Goal: Book appointment/travel/reservation

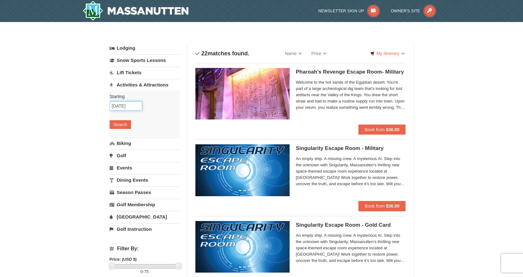
click at [123, 105] on input "[DATE]" at bounding box center [126, 105] width 33 height 9
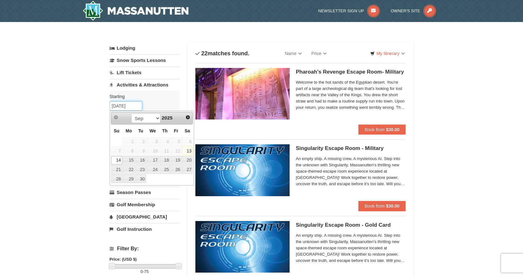
type input "[DATE]"
click at [118, 159] on link "14" at bounding box center [116, 160] width 11 height 9
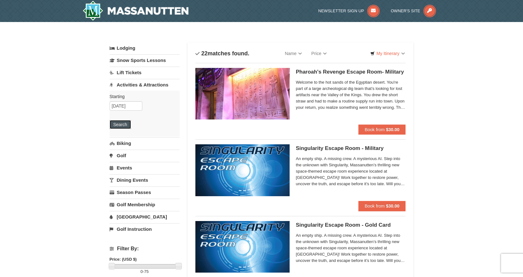
click at [112, 121] on button "Search" at bounding box center [120, 124] width 21 height 9
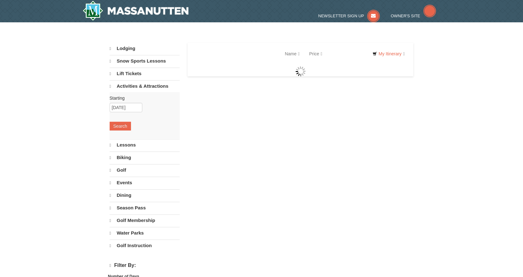
select select "9"
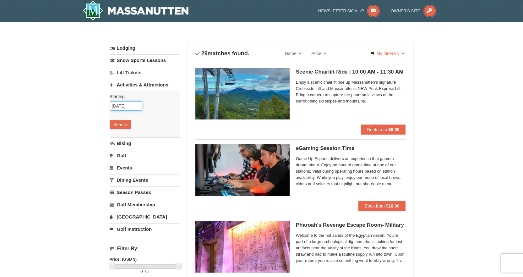
click at [122, 105] on input "[DATE]" at bounding box center [126, 105] width 33 height 9
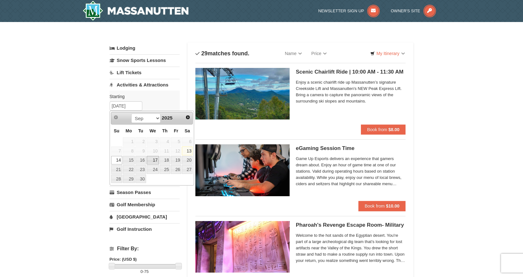
click at [153, 159] on link "17" at bounding box center [153, 160] width 12 height 9
type input "[DATE]"
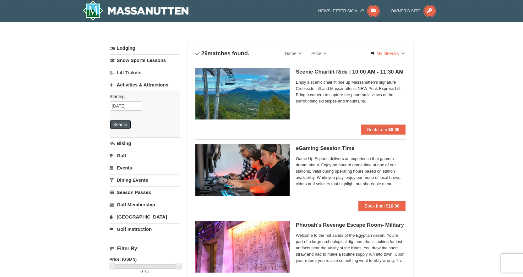
click at [117, 125] on button "Search" at bounding box center [120, 124] width 21 height 9
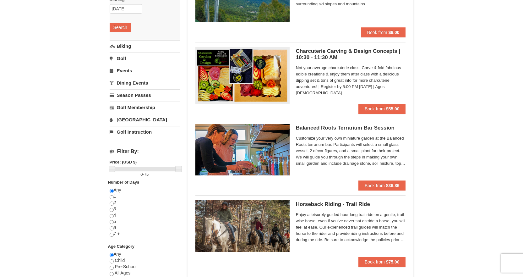
scroll to position [94, 0]
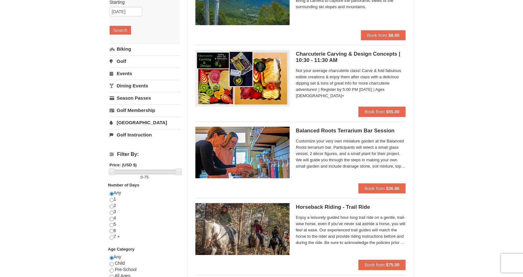
drag, startPoint x: 472, startPoint y: 63, endPoint x: 469, endPoint y: 42, distance: 21.3
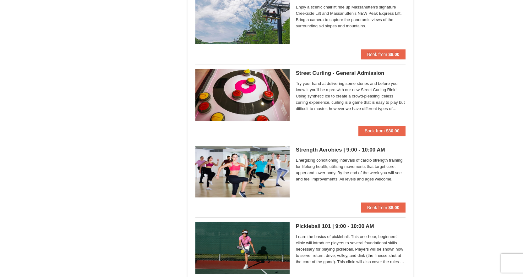
scroll to position [471, 0]
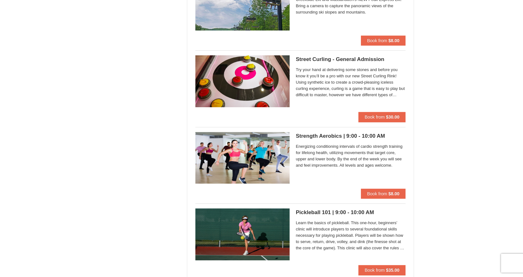
click at [354, 62] on h5 "Street Curling - General Admission Massanutten Street Curling" at bounding box center [351, 59] width 110 height 6
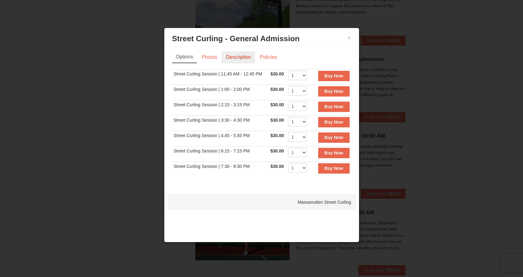
click at [236, 57] on link "Description" at bounding box center [238, 57] width 33 height 12
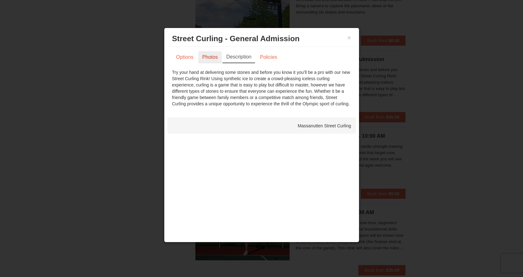
click at [203, 60] on link "Photos" at bounding box center [210, 57] width 24 height 12
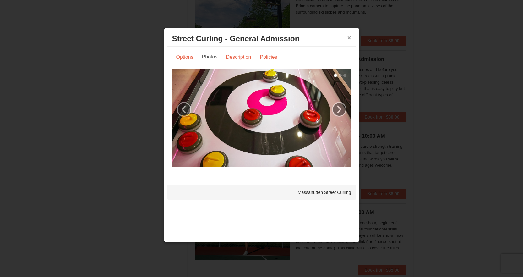
click at [347, 35] on button "×" at bounding box center [349, 38] width 4 height 6
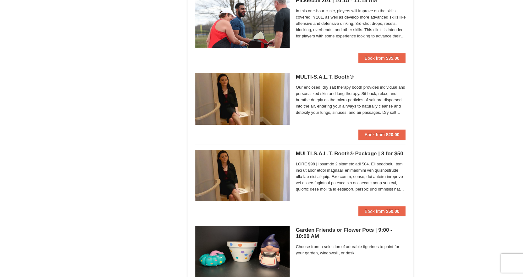
scroll to position [848, 0]
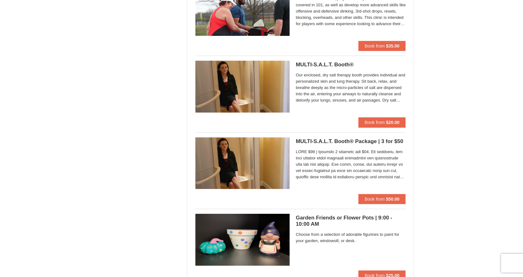
drag, startPoint x: 464, startPoint y: 143, endPoint x: 453, endPoint y: 160, distance: 20.1
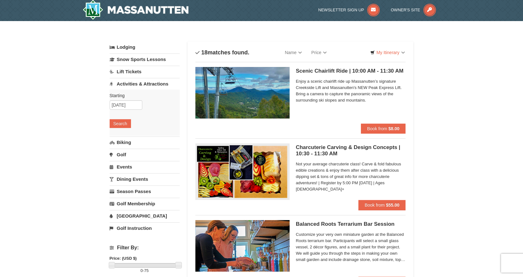
scroll to position [0, 0]
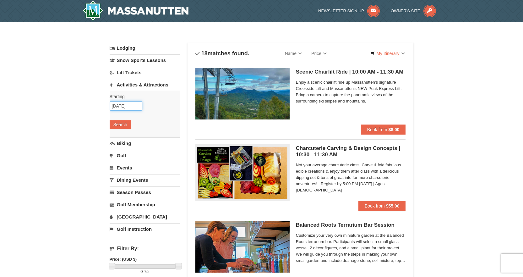
click at [130, 106] on input "[DATE]" at bounding box center [126, 105] width 33 height 9
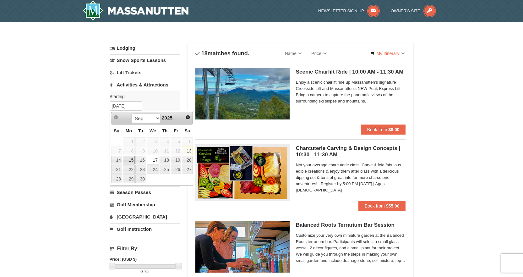
click at [133, 160] on link "15" at bounding box center [129, 160] width 12 height 9
type input "[DATE]"
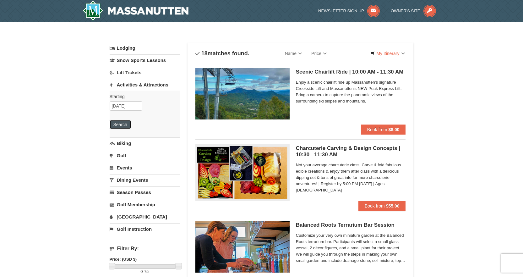
click at [127, 126] on button "Search" at bounding box center [120, 124] width 21 height 9
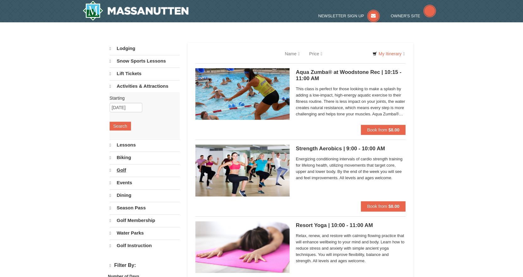
select select "9"
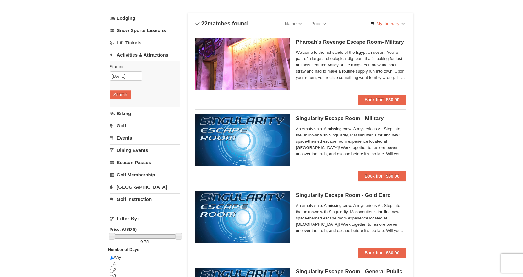
scroll to position [18, 0]
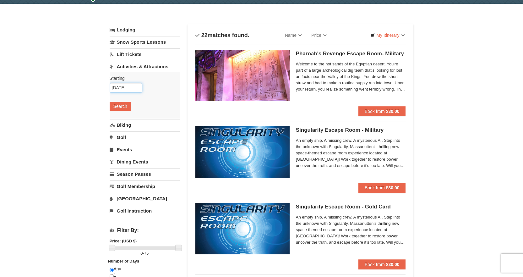
click at [123, 87] on input "09/15/2025" at bounding box center [126, 87] width 33 height 9
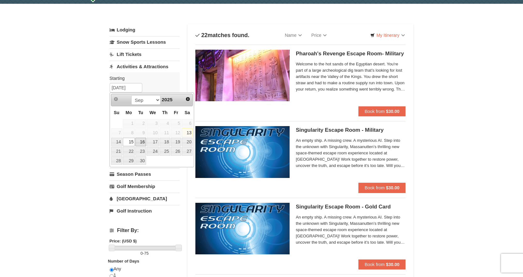
click at [139, 143] on link "16" at bounding box center [140, 142] width 11 height 9
type input "[DATE]"
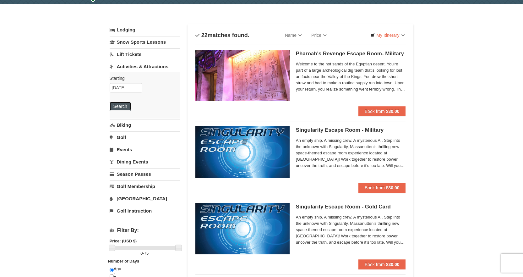
click at [122, 104] on button "Search" at bounding box center [120, 106] width 21 height 9
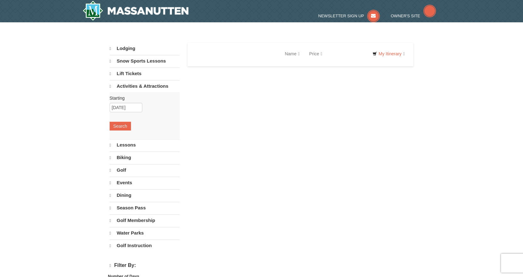
select select "9"
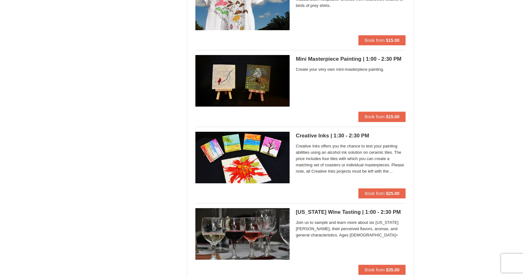
scroll to position [1162, 0]
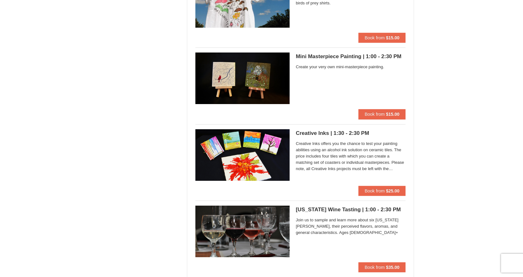
click at [309, 207] on h5 "Virginia Wine Tasting | 1:00 - 2:30 PM Massanutten Classes and Workshops" at bounding box center [351, 209] width 110 height 6
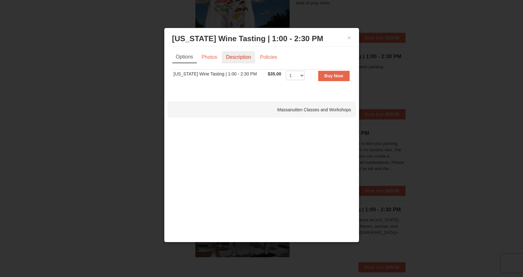
click at [251, 56] on link "Description" at bounding box center [238, 57] width 33 height 12
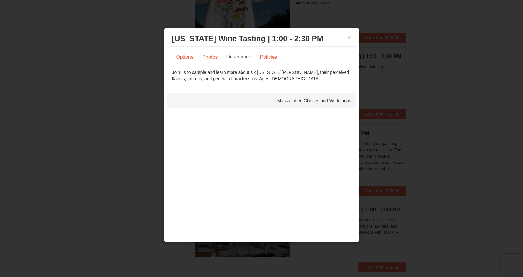
click at [212, 51] on div "Options Photos Description Policies Sorry, no matches found. Please remove some…" at bounding box center [261, 66] width 188 height 40
click at [212, 55] on link "Photos" at bounding box center [210, 57] width 24 height 12
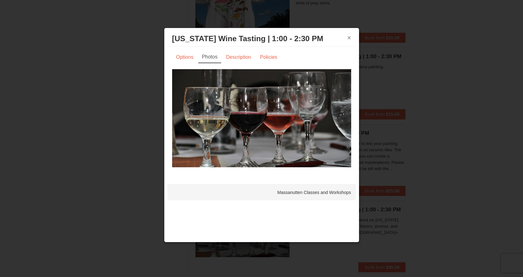
click at [350, 36] on button "×" at bounding box center [349, 38] width 4 height 6
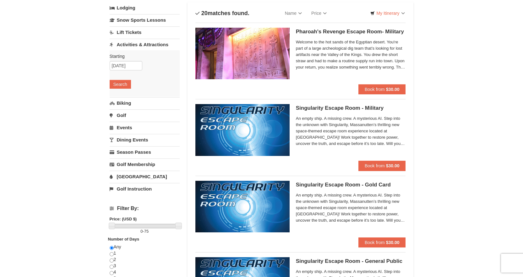
scroll to position [0, 0]
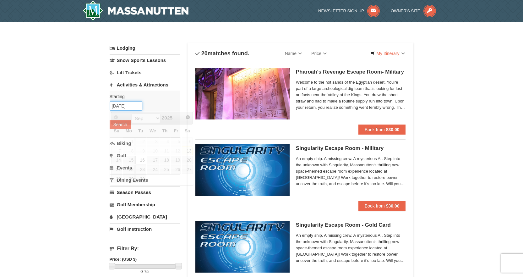
click at [122, 104] on input "09/16/2025" at bounding box center [126, 105] width 33 height 9
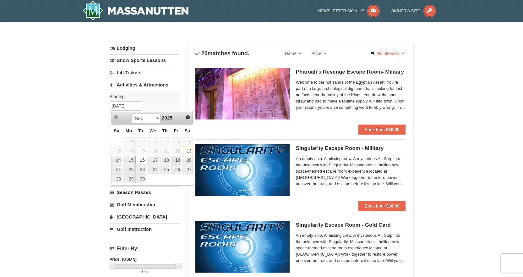
click at [175, 161] on link "19" at bounding box center [176, 160] width 11 height 9
type input "09/19/2025"
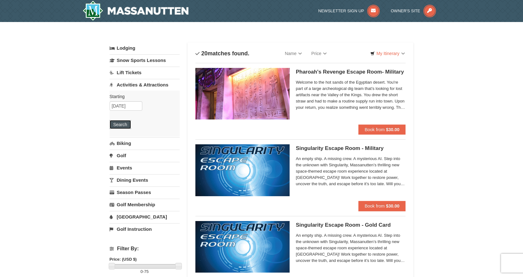
click at [127, 123] on button "Search" at bounding box center [120, 124] width 21 height 9
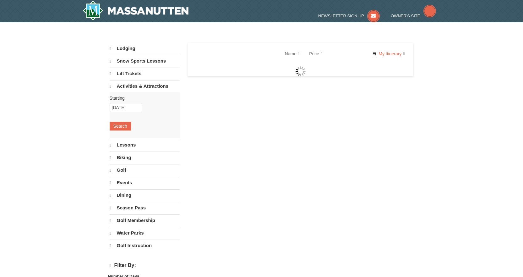
select select "9"
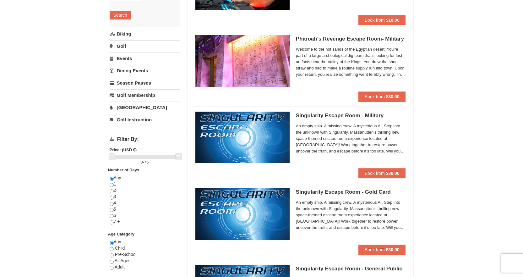
scroll to position [5, 0]
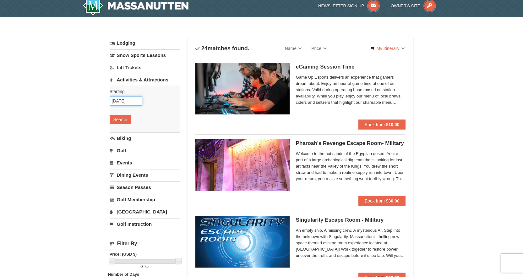
click at [121, 100] on input "09/19/2025" at bounding box center [126, 100] width 33 height 9
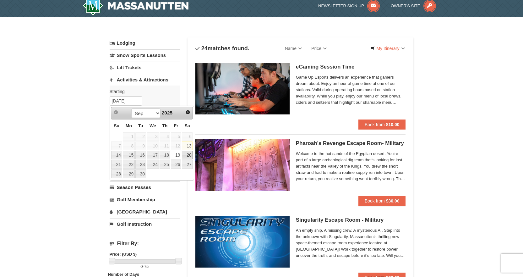
click at [192, 155] on link "20" at bounding box center [187, 155] width 11 height 9
type input "[DATE]"
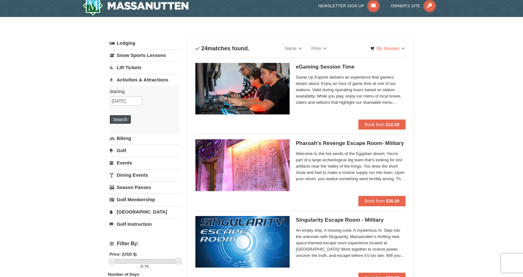
click at [125, 119] on button "Search" at bounding box center [120, 119] width 21 height 9
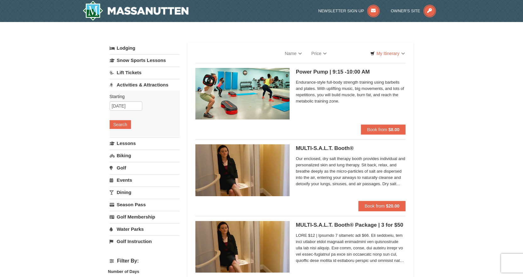
select select "9"
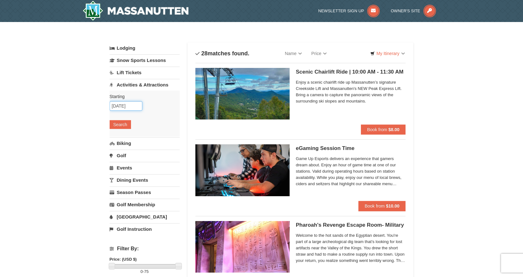
click at [129, 104] on input "[DATE]" at bounding box center [126, 105] width 33 height 9
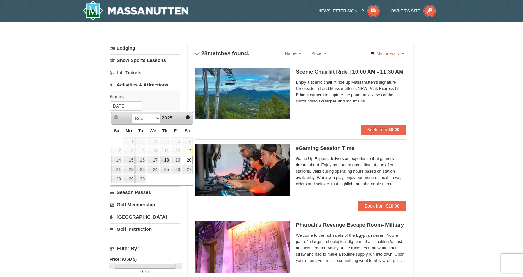
click at [166, 161] on link "18" at bounding box center [165, 160] width 11 height 9
type input "[DATE]"
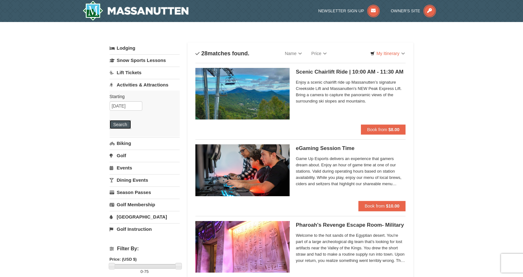
click at [128, 126] on button "Search" at bounding box center [120, 124] width 21 height 9
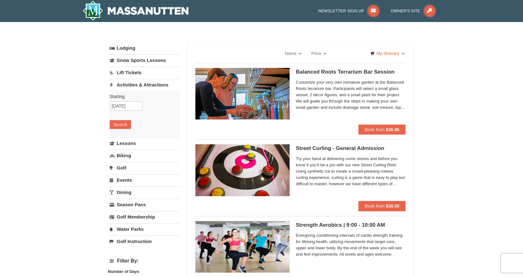
select select "9"
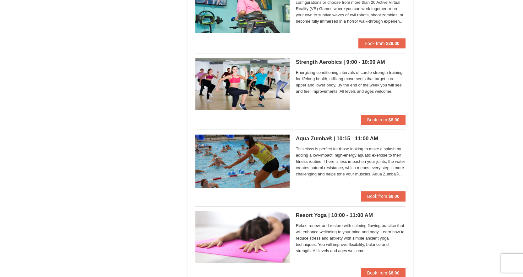
scroll to position [785, 0]
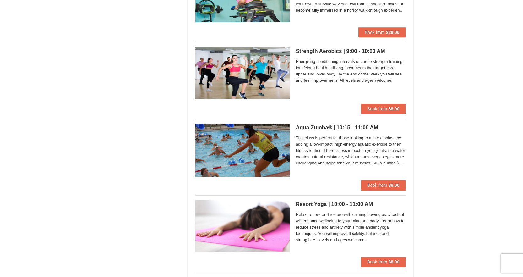
click at [322, 149] on span "This class is perfect for those looking to make a splash by adding a low-impact…" at bounding box center [351, 150] width 110 height 31
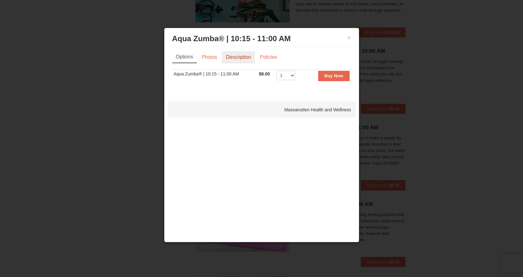
click at [231, 54] on link "Description" at bounding box center [238, 57] width 33 height 12
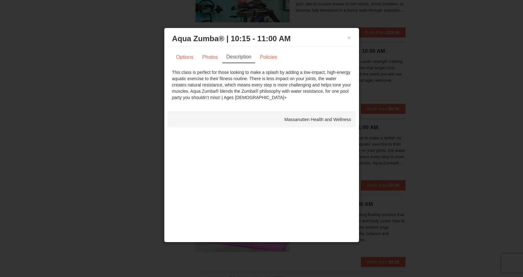
click at [352, 41] on div "× Aqua Zumba® | 10:15 - 11:00 AM Massanutten Health and Wellness" at bounding box center [261, 38] width 188 height 15
click at [351, 39] on div "× Aqua Zumba® | 10:15 - 11:00 AM Massanutten Health and Wellness" at bounding box center [261, 38] width 188 height 15
click at [350, 36] on button "×" at bounding box center [349, 38] width 4 height 6
